Goal: Information Seeking & Learning: Learn about a topic

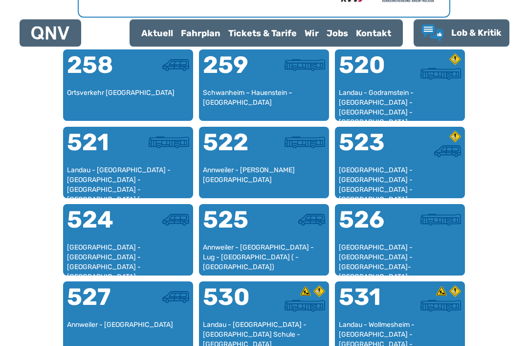
scroll to position [611, 0]
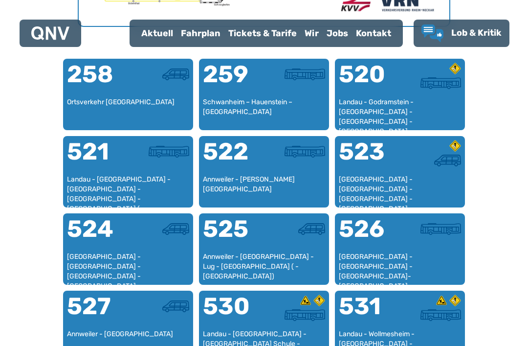
click at [96, 239] on div "524" at bounding box center [97, 234] width 61 height 35
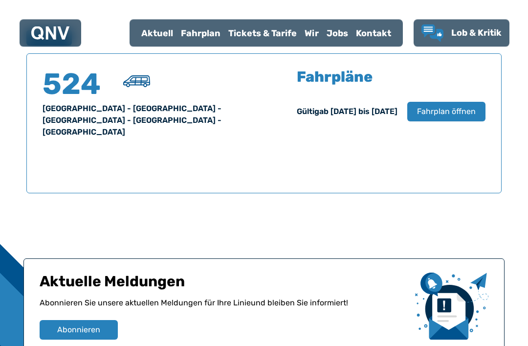
scroll to position [638, 0]
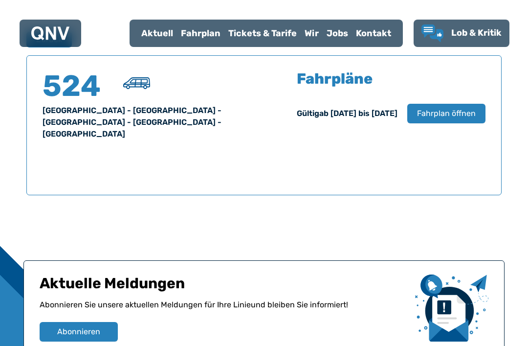
click at [454, 108] on span "Fahrplan öffnen" at bounding box center [446, 114] width 59 height 12
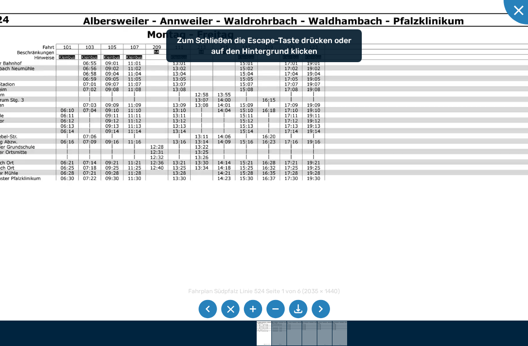
click at [391, 114] on img at bounding box center [256, 209] width 592 height 419
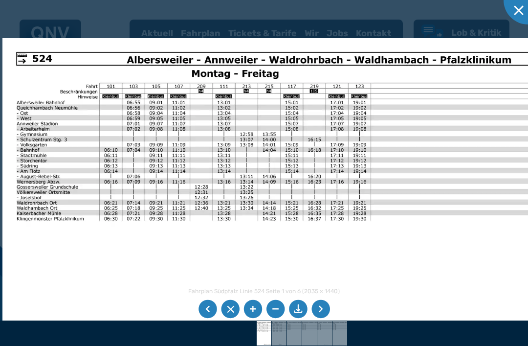
click at [461, 216] on img at bounding box center [300, 249] width 597 height 423
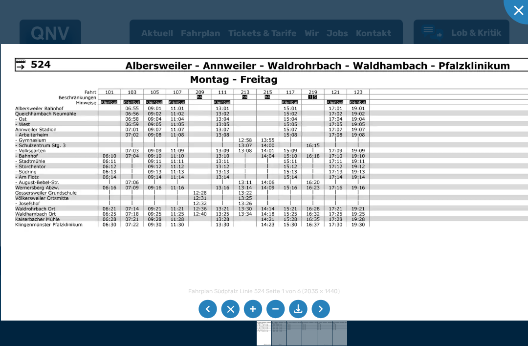
click at [459, 220] on img at bounding box center [299, 255] width 597 height 423
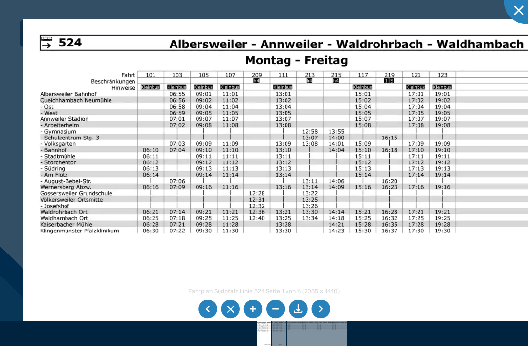
click at [340, 144] on img at bounding box center [373, 267] width 701 height 497
click at [349, 145] on img at bounding box center [373, 267] width 701 height 497
click at [342, 158] on img at bounding box center [373, 267] width 701 height 497
click at [348, 250] on img at bounding box center [373, 267] width 701 height 497
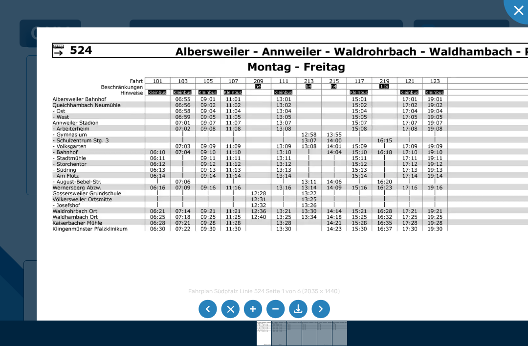
click at [406, 270] on img at bounding box center [370, 263] width 667 height 472
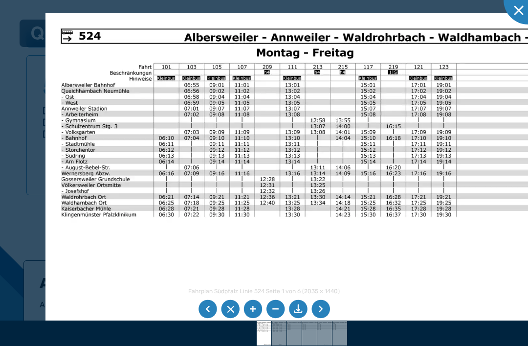
click at [366, 256] on img at bounding box center [378, 249] width 667 height 472
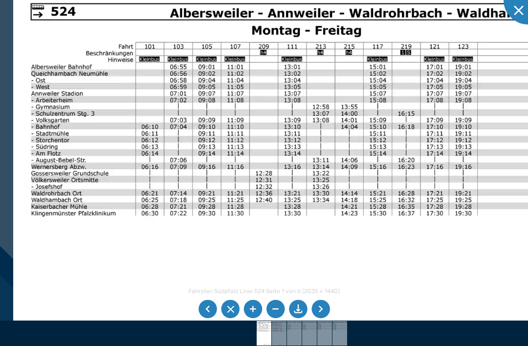
click at [364, 127] on img at bounding box center [389, 252] width 753 height 533
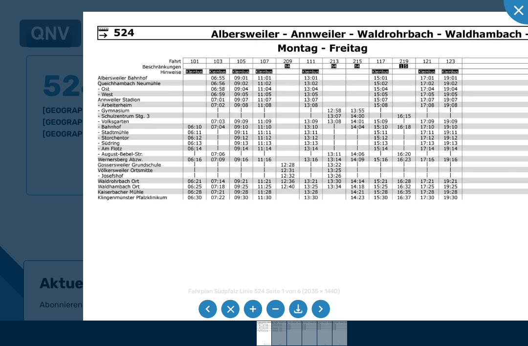
click at [362, 117] on img at bounding box center [390, 229] width 615 height 435
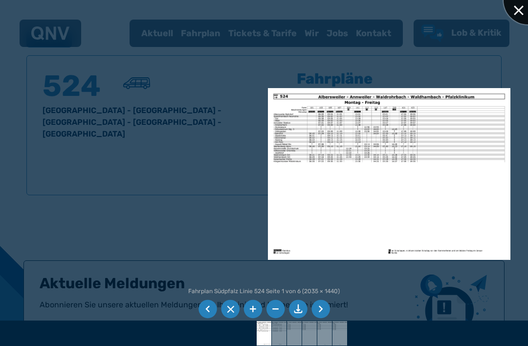
click at [511, 7] on div at bounding box center [527, 0] width 49 height 49
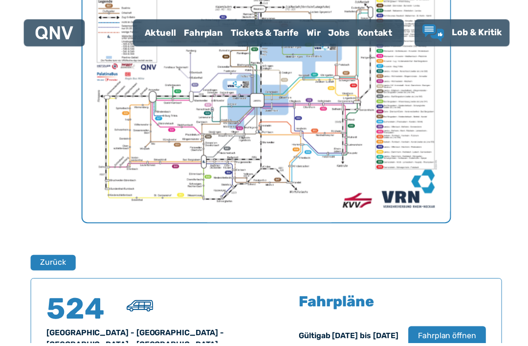
scroll to position [418, 0]
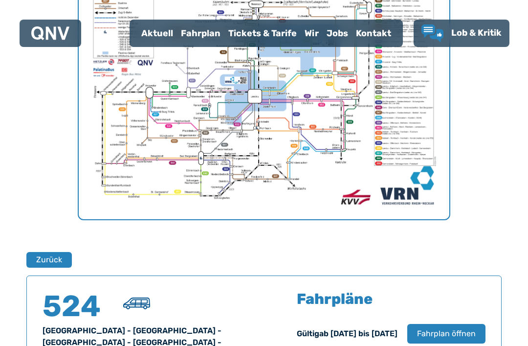
click at [369, 311] on div "Fahrpläne Gültig ab [DATE] bis [DATE] Fahrplan öffnen" at bounding box center [391, 328] width 189 height 74
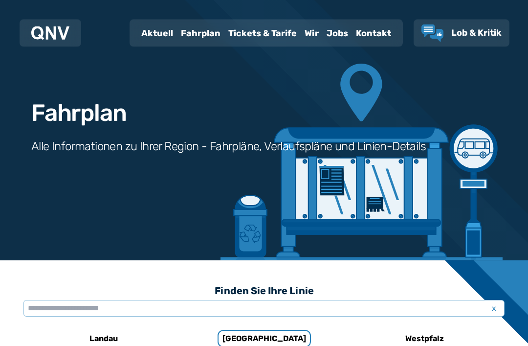
scroll to position [0, 0]
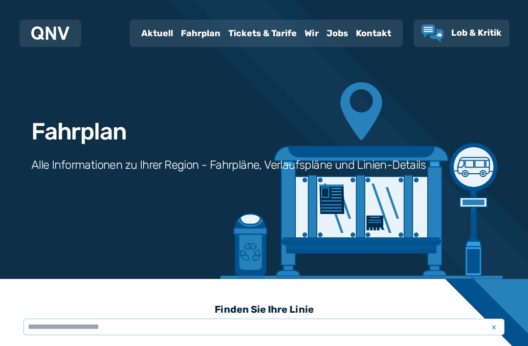
click at [202, 37] on div "Fahrplan" at bounding box center [200, 33] width 47 height 25
click at [202, 33] on div "Fahrplan" at bounding box center [200, 33] width 47 height 25
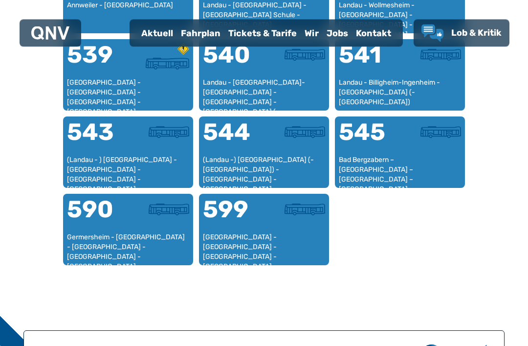
scroll to position [918, 0]
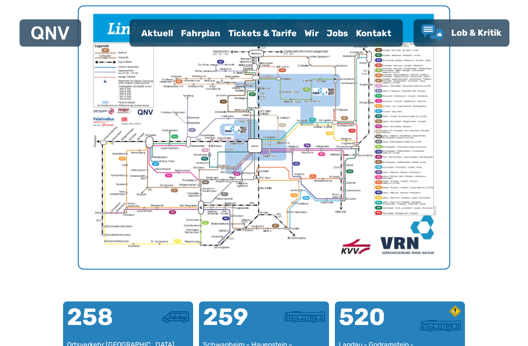
scroll to position [379, 0]
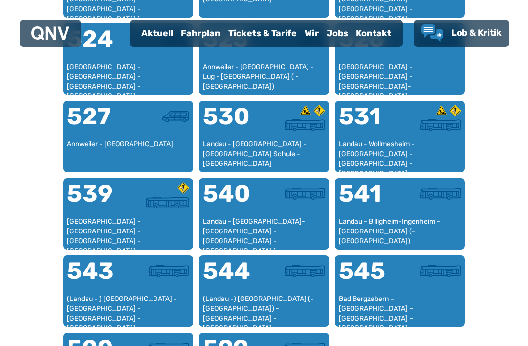
click at [273, 217] on div "Landau - [GEOGRAPHIC_DATA]-[GEOGRAPHIC_DATA] - [GEOGRAPHIC_DATA] - [GEOGRAPHIC_…" at bounding box center [264, 230] width 122 height 29
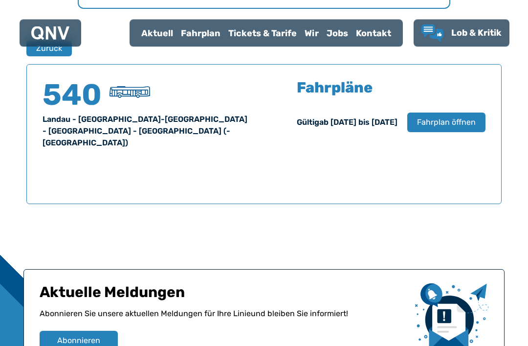
scroll to position [629, 0]
click at [448, 119] on span "Fahrplan öffnen" at bounding box center [446, 122] width 59 height 12
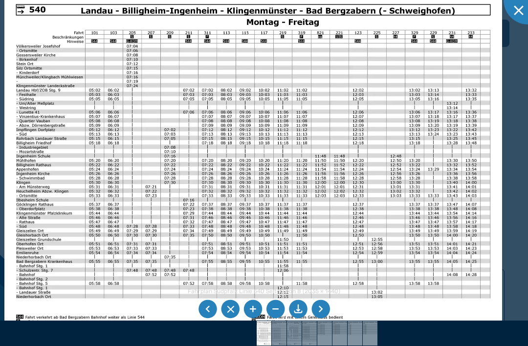
click at [479, 196] on img at bounding box center [252, 169] width 497 height 352
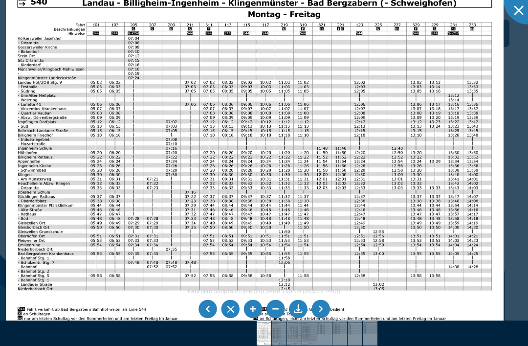
click at [481, 193] on img at bounding box center [254, 161] width 497 height 352
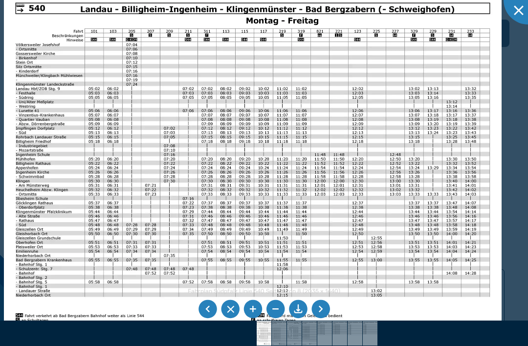
click at [479, 187] on img at bounding box center [252, 167] width 497 height 352
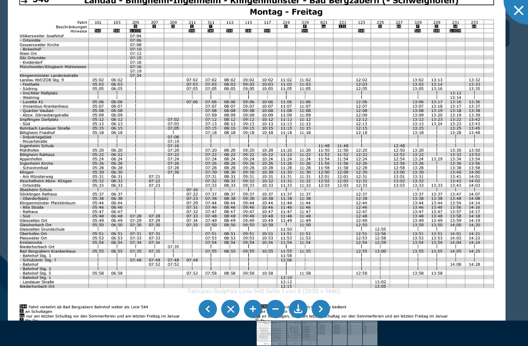
click at [480, 192] on img at bounding box center [256, 158] width 497 height 352
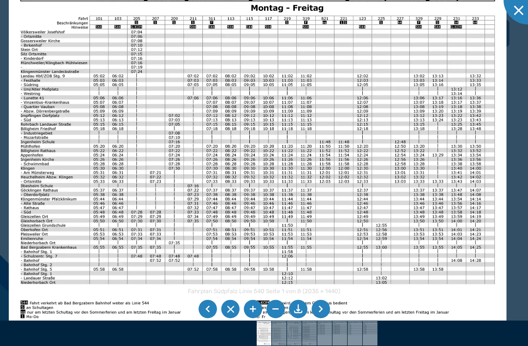
click at [483, 194] on img at bounding box center [257, 154] width 497 height 352
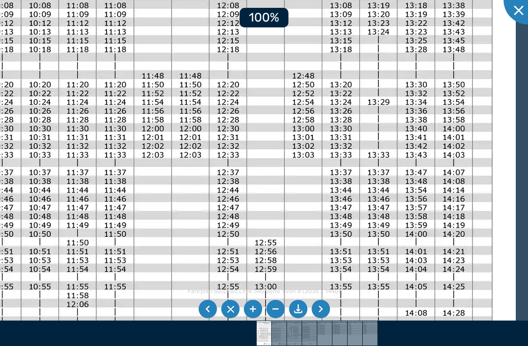
click at [489, 196] on img at bounding box center [18, 101] width 994 height 704
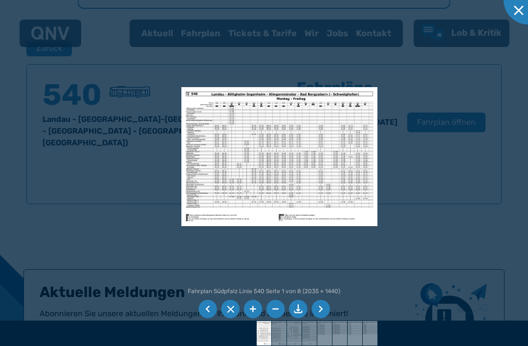
click at [329, 187] on img at bounding box center [279, 156] width 196 height 139
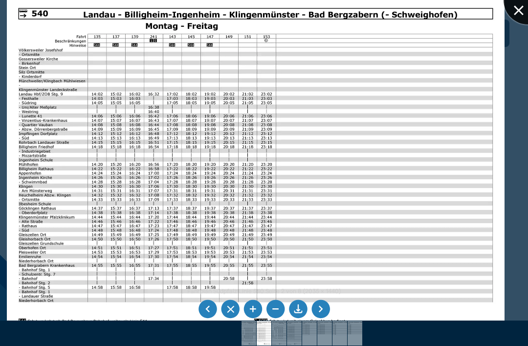
click at [520, 10] on div at bounding box center [527, 0] width 49 height 49
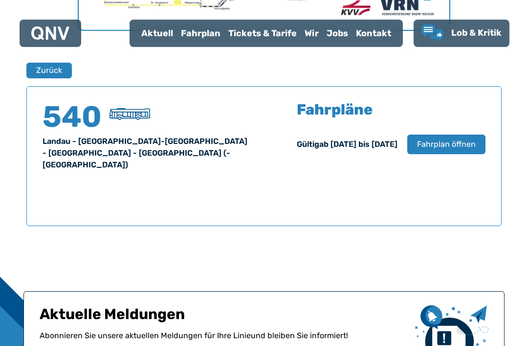
scroll to position [607, 0]
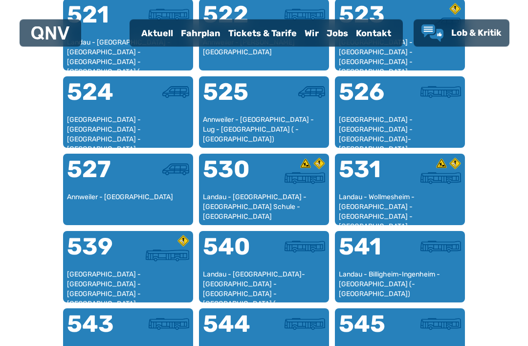
scroll to position [748, 0]
click at [284, 253] on div at bounding box center [294, 252] width 61 height 35
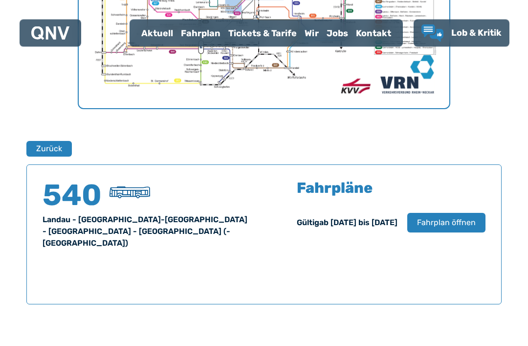
scroll to position [644, 0]
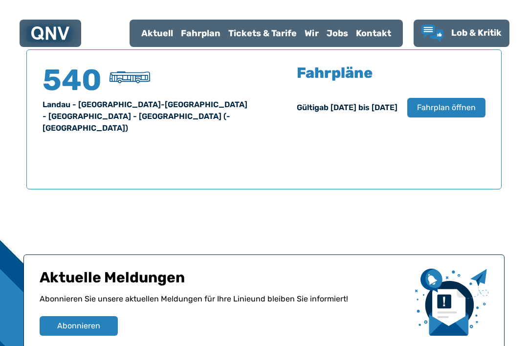
click at [457, 108] on span "Fahrplan öffnen" at bounding box center [446, 108] width 59 height 12
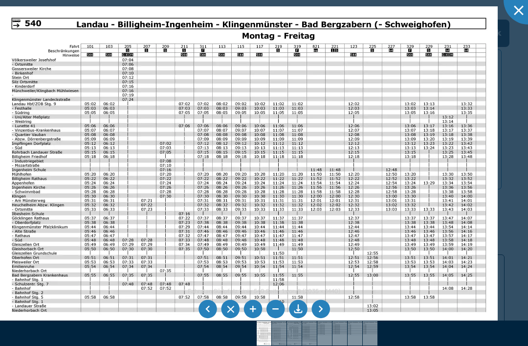
click at [321, 318] on li at bounding box center [320, 309] width 19 height 19
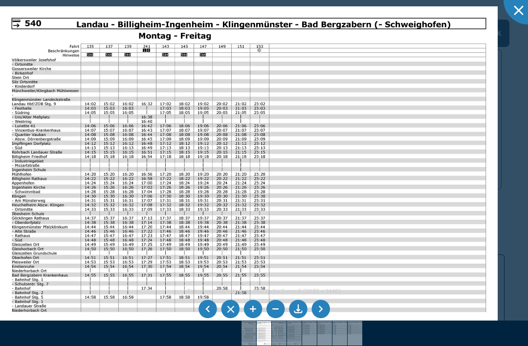
click at [322, 318] on li at bounding box center [320, 309] width 19 height 19
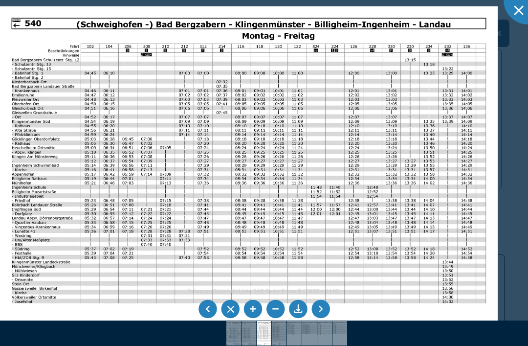
click at [74, 143] on img at bounding box center [248, 182] width 497 height 352
click at [94, 141] on div at bounding box center [264, 173] width 528 height 346
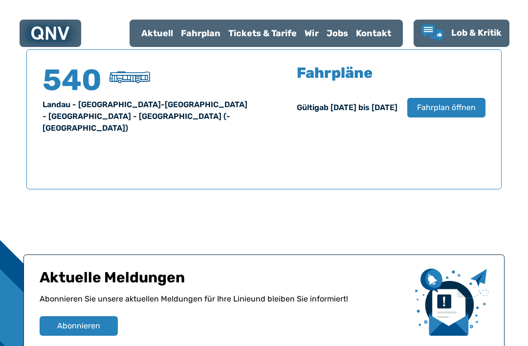
click at [451, 106] on span "Fahrplan öffnen" at bounding box center [446, 108] width 59 height 12
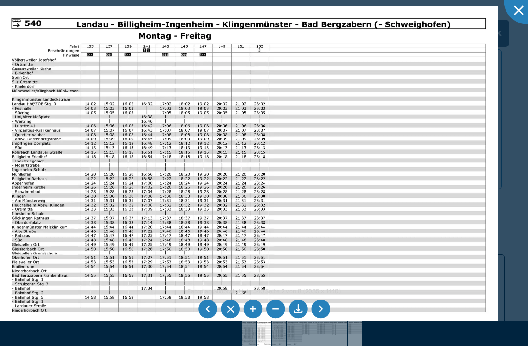
click at [322, 318] on li at bounding box center [320, 309] width 19 height 19
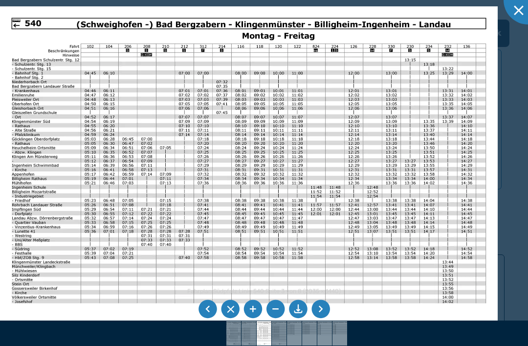
click at [324, 318] on li at bounding box center [320, 309] width 19 height 19
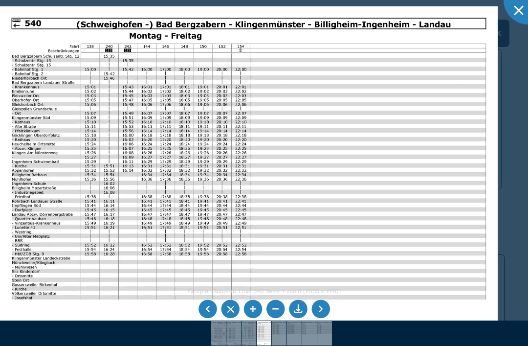
click at [209, 318] on li at bounding box center [207, 309] width 19 height 19
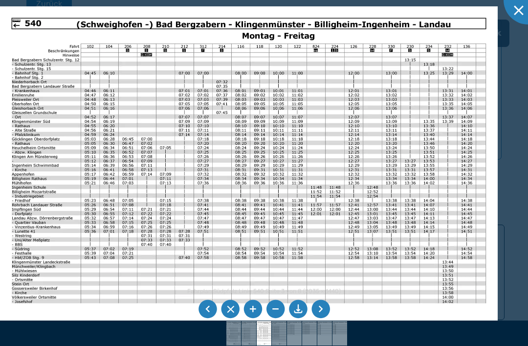
scroll to position [675, 0]
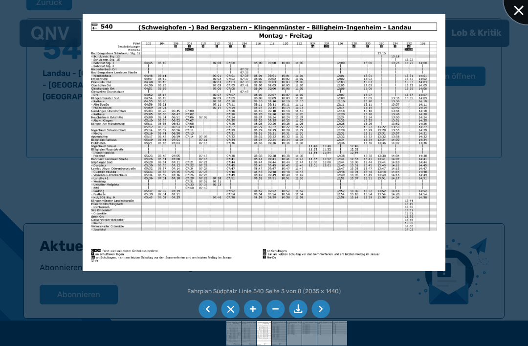
click at [523, 8] on div at bounding box center [527, 0] width 49 height 49
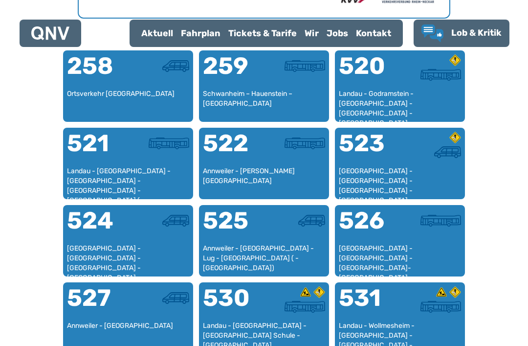
scroll to position [626, 0]
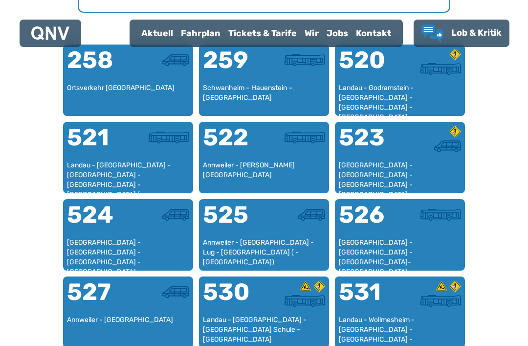
click at [95, 226] on div "524" at bounding box center [97, 220] width 61 height 35
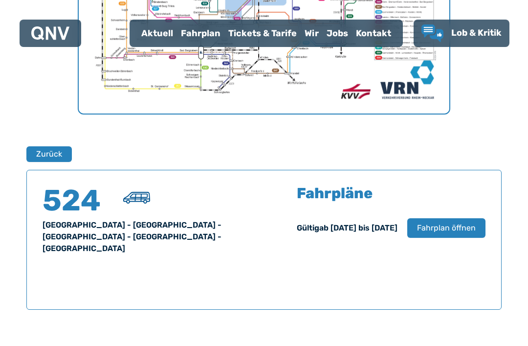
scroll to position [526, 0]
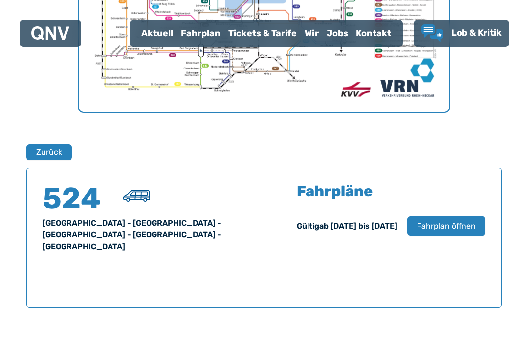
click at [457, 225] on span "Fahrplan öffnen" at bounding box center [446, 226] width 59 height 12
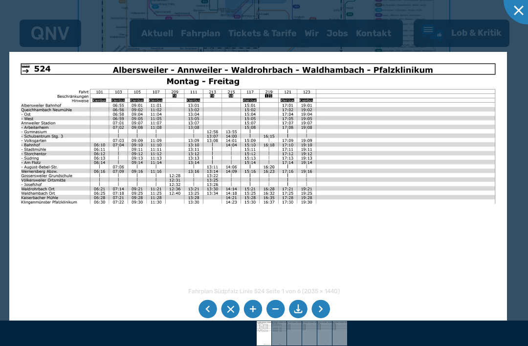
click at [349, 239] on img at bounding box center [257, 228] width 497 height 352
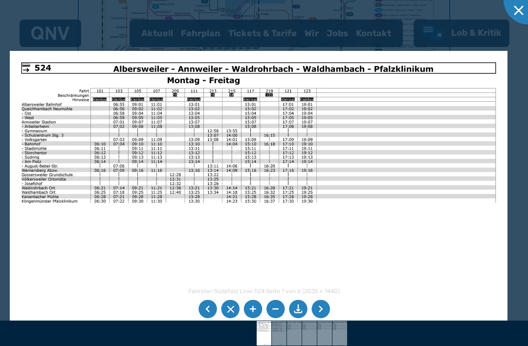
click at [349, 240] on img at bounding box center [258, 227] width 497 height 352
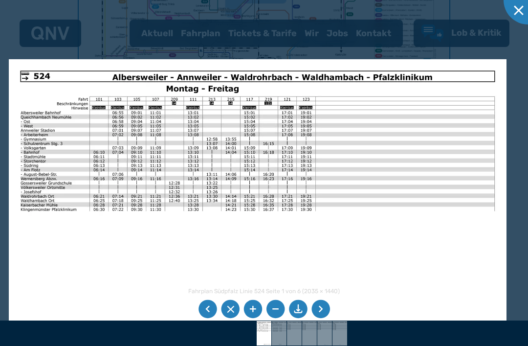
click at [347, 238] on img at bounding box center [257, 235] width 497 height 352
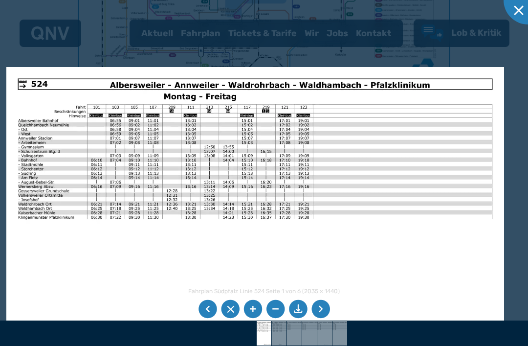
click at [350, 234] on img at bounding box center [254, 243] width 497 height 352
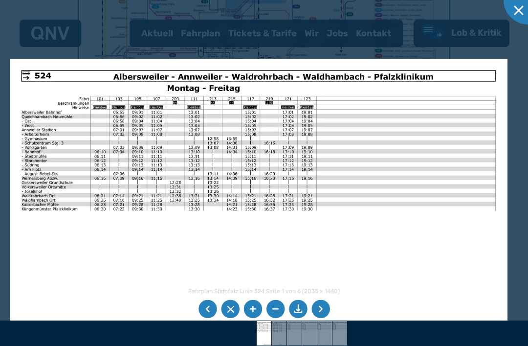
click at [348, 239] on img at bounding box center [258, 235] width 497 height 352
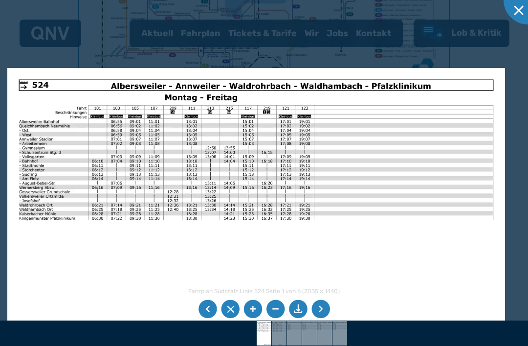
click at [348, 236] on img at bounding box center [255, 244] width 497 height 352
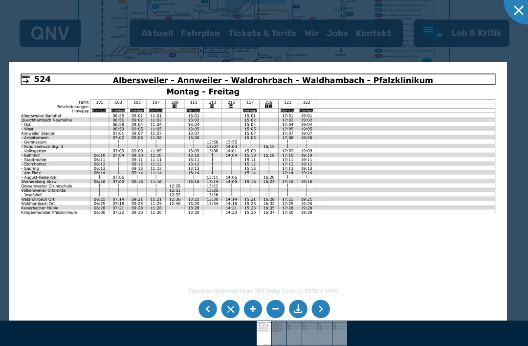
click at [347, 241] on img at bounding box center [257, 238] width 497 height 352
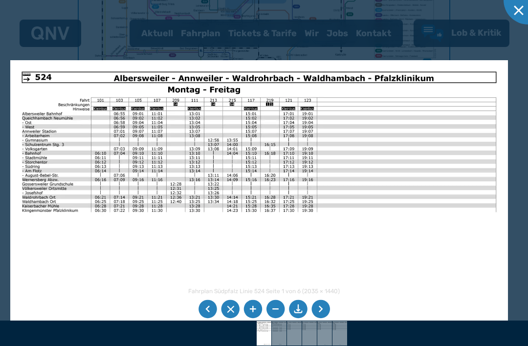
click at [348, 237] on img at bounding box center [258, 236] width 497 height 352
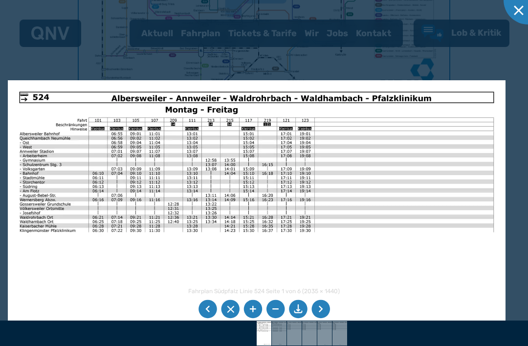
click at [353, 233] on img at bounding box center [256, 256] width 497 height 352
click at [524, 5] on div at bounding box center [527, 0] width 49 height 49
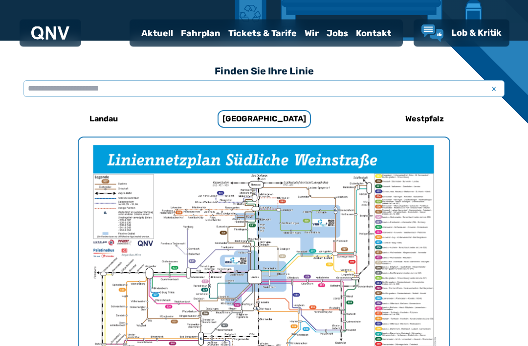
scroll to position [234, 0]
